Goal: Information Seeking & Learning: Learn about a topic

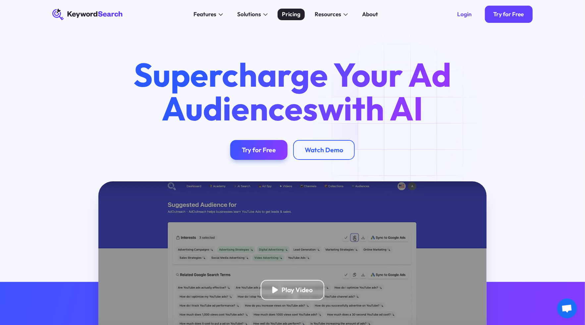
click at [292, 18] on div "Pricing" at bounding box center [291, 14] width 19 height 9
